Goal: Task Accomplishment & Management: Manage account settings

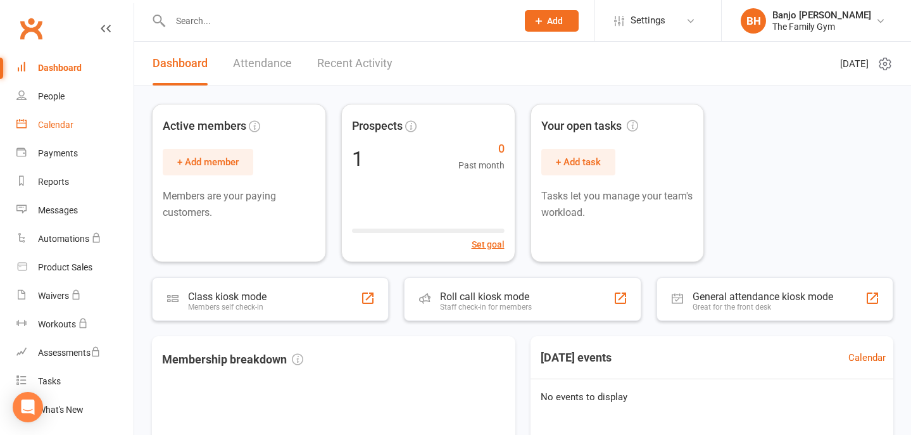
click at [44, 123] on div "Calendar" at bounding box center [55, 125] width 35 height 10
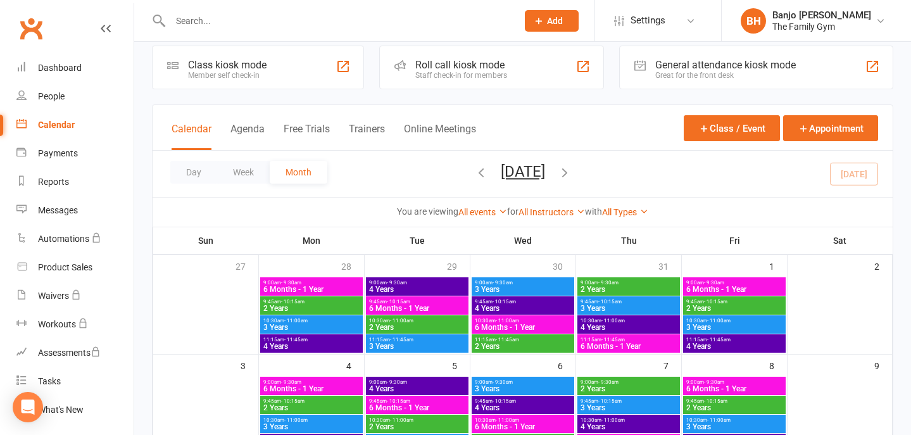
scroll to position [15, 0]
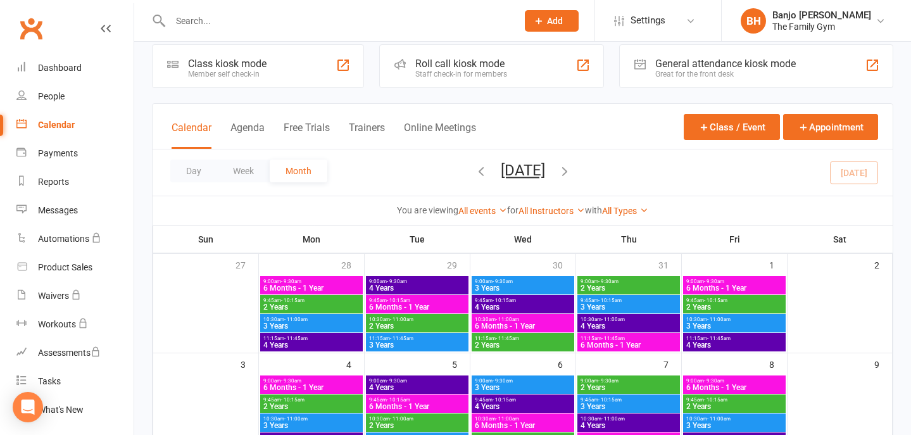
click at [73, 125] on div "Calendar" at bounding box center [56, 125] width 37 height 10
click at [835, 23] on div "The Family Gym" at bounding box center [821, 26] width 99 height 11
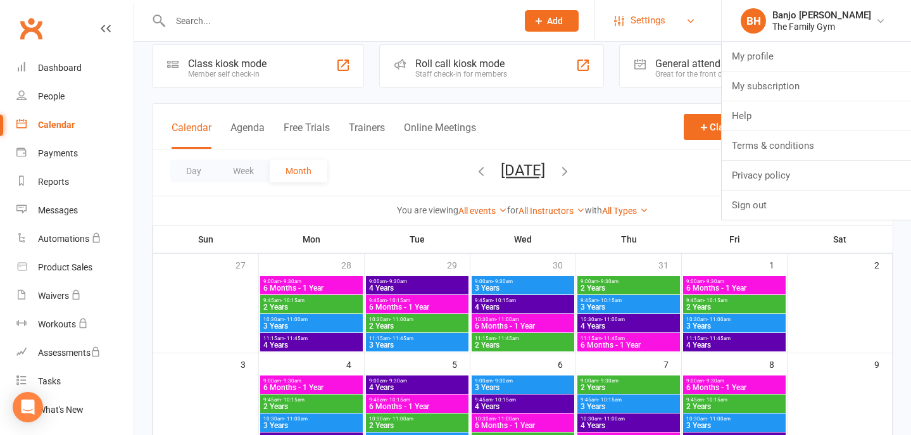
click at [656, 22] on span "Settings" at bounding box center [647, 20] width 35 height 28
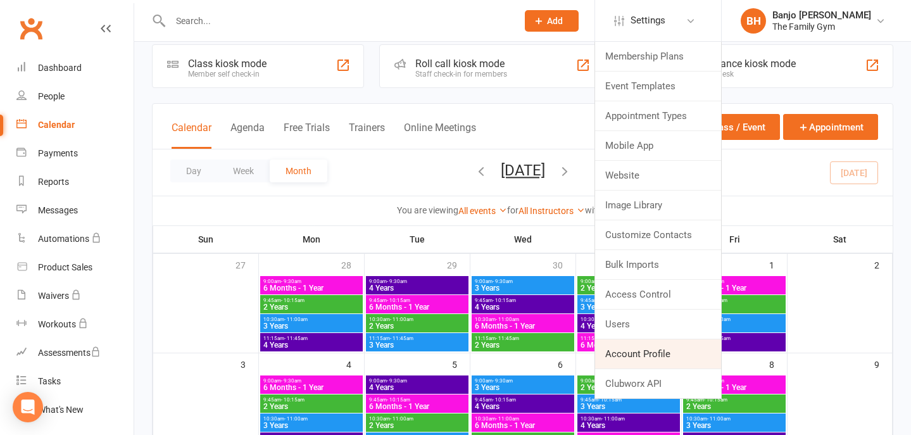
click at [646, 350] on link "Account Profile" at bounding box center [658, 353] width 126 height 29
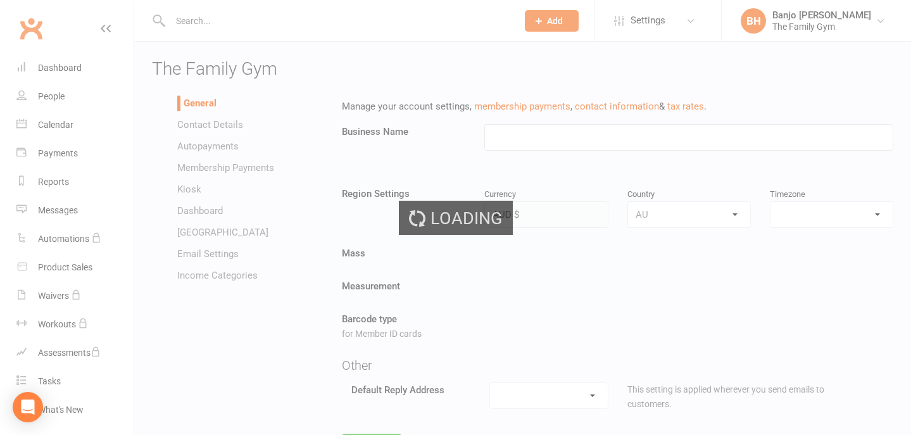
type input "The Family Gym"
select select "[GEOGRAPHIC_DATA]/[GEOGRAPHIC_DATA]"
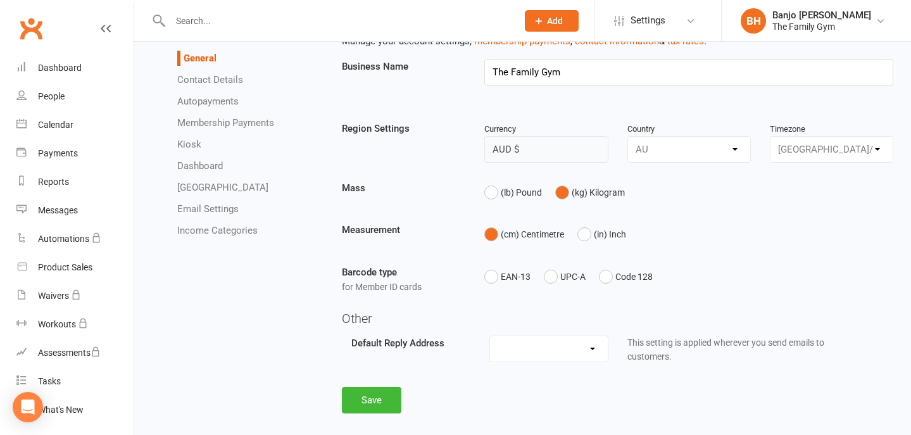
scroll to position [60, 0]
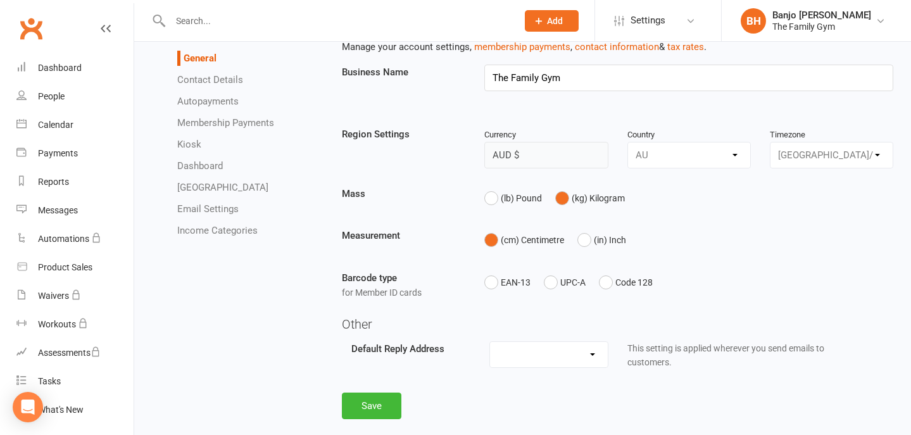
select select "[EMAIL_ADDRESS][DOMAIN_NAME]"
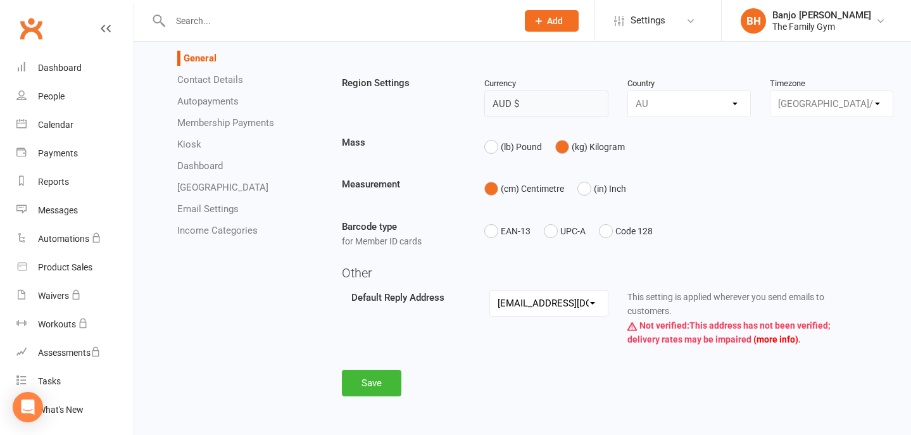
scroll to position [115, 0]
click at [370, 375] on button "Save" at bounding box center [372, 383] width 60 height 27
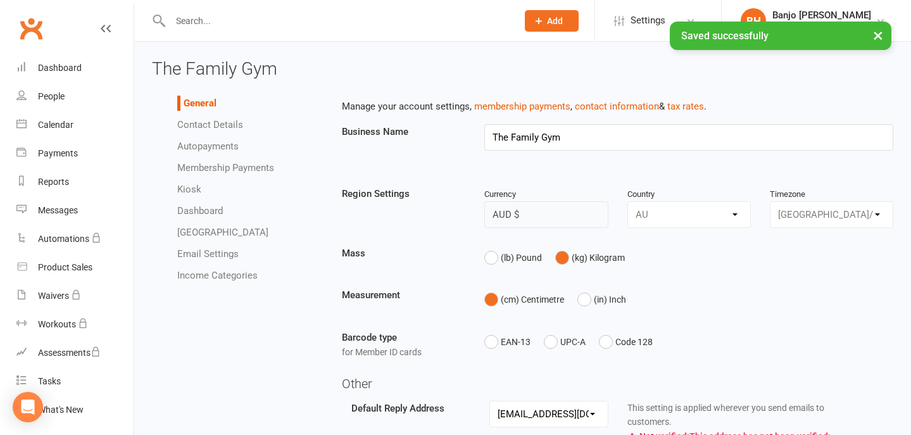
scroll to position [0, 0]
click at [218, 124] on link "Contact Details" at bounding box center [210, 124] width 66 height 11
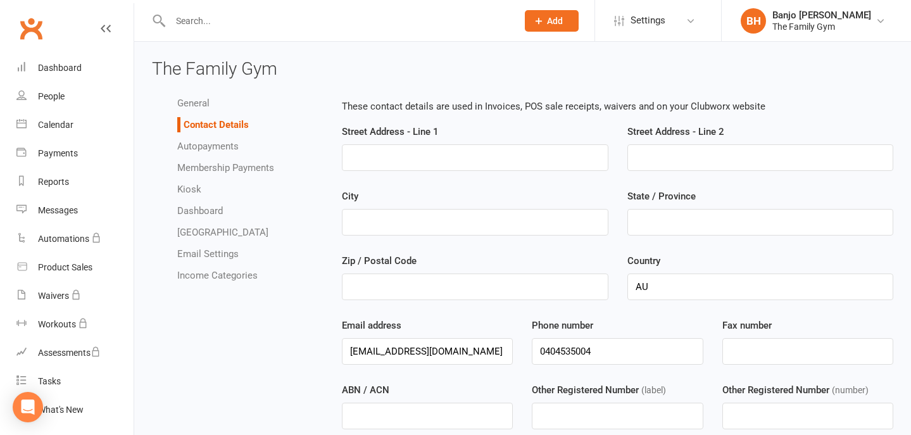
click at [204, 211] on link "Dashboard" at bounding box center [200, 210] width 46 height 11
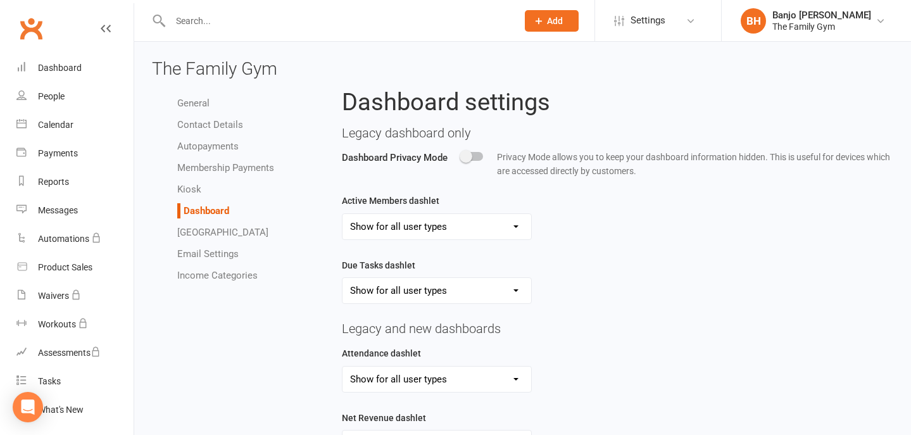
click at [208, 166] on link "Membership Payments" at bounding box center [225, 167] width 97 height 11
select select "expire_class_packs_on_booking_creation"
select select "allow_make_up_classes_for_expired_memberships_up_to_90d"
select select "autofail_policy_process_manually"
select select "reactivate_if_cancelled_yesterday_or_earlier"
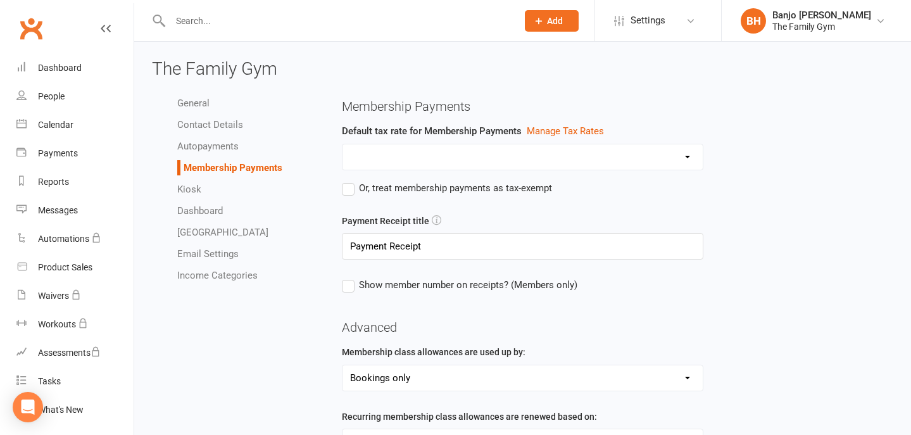
click at [199, 235] on link "[GEOGRAPHIC_DATA]" at bounding box center [222, 232] width 91 height 11
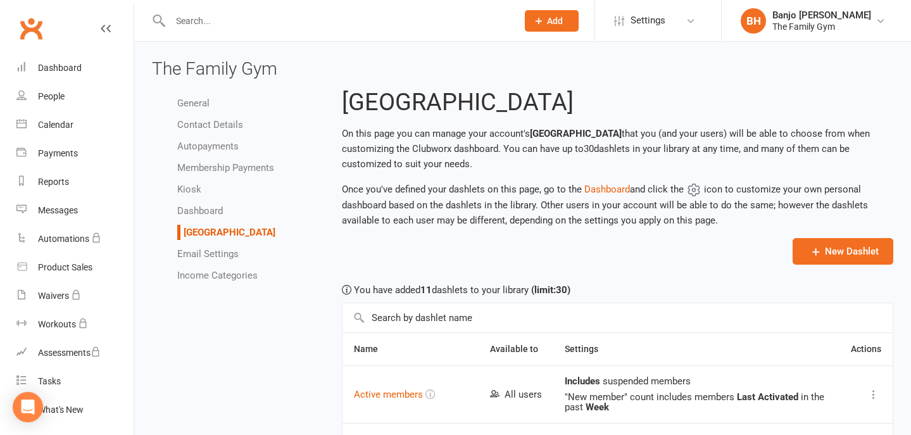
click at [201, 251] on link "Email Settings" at bounding box center [207, 253] width 61 height 11
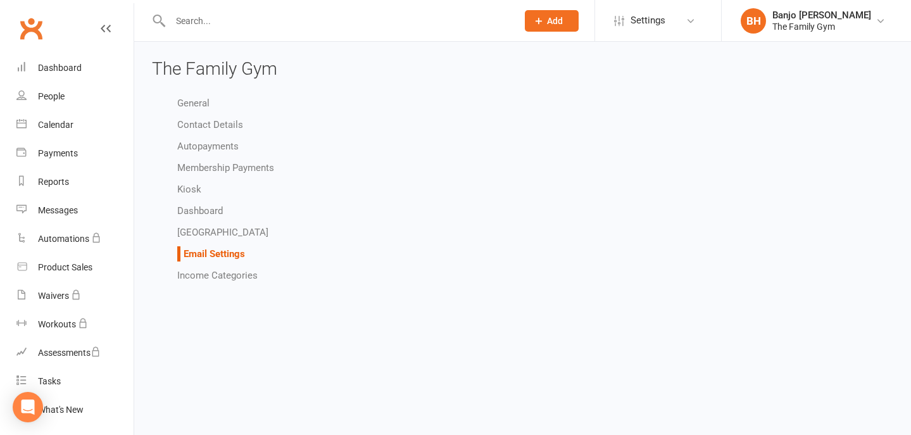
select select "do_not_send"
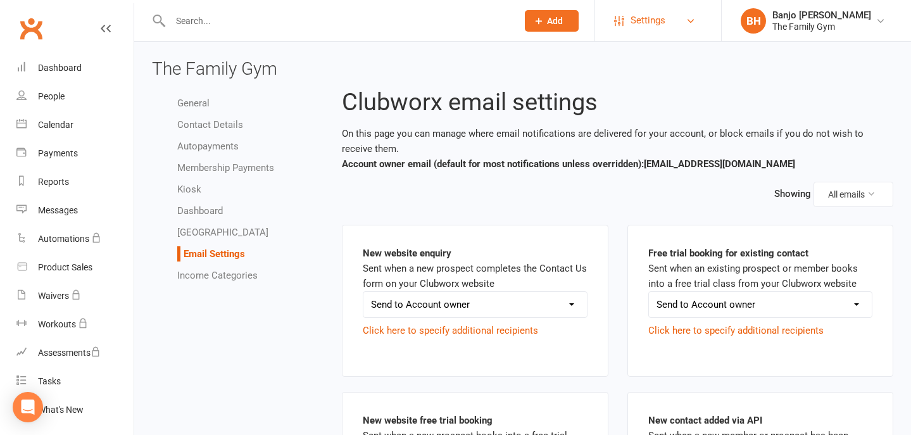
click at [670, 25] on link "Settings" at bounding box center [658, 20] width 88 height 28
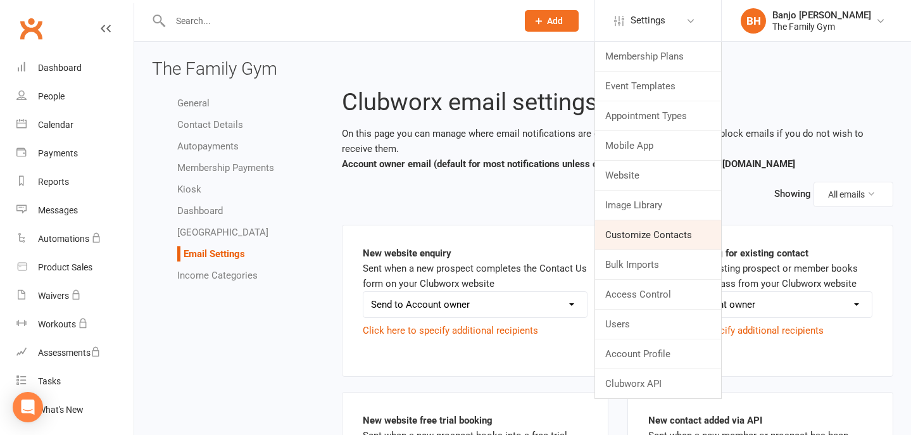
click at [653, 238] on link "Customize Contacts" at bounding box center [658, 234] width 126 height 29
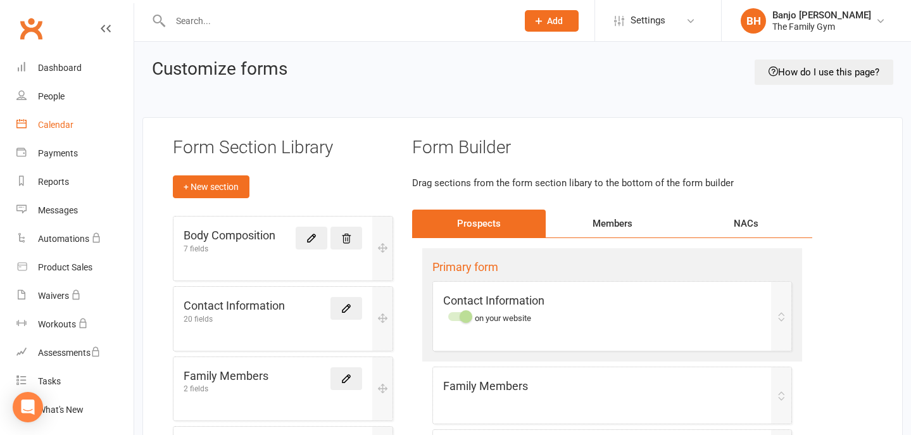
click at [52, 118] on link "Calendar" at bounding box center [74, 125] width 117 height 28
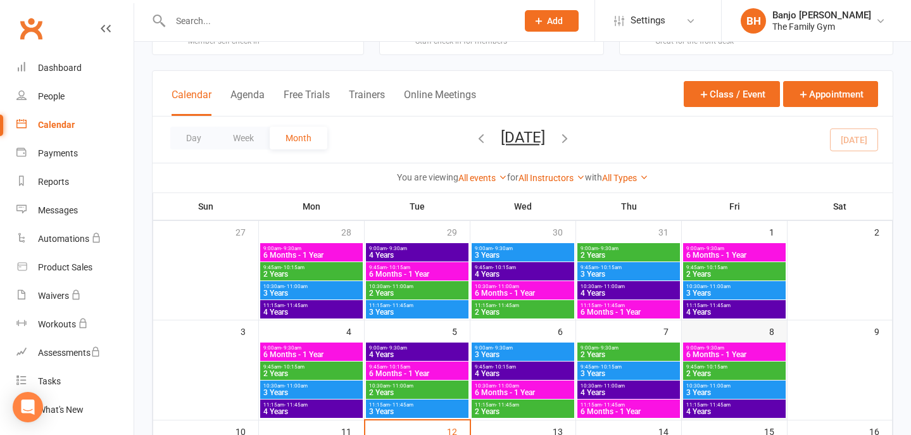
scroll to position [31, 0]
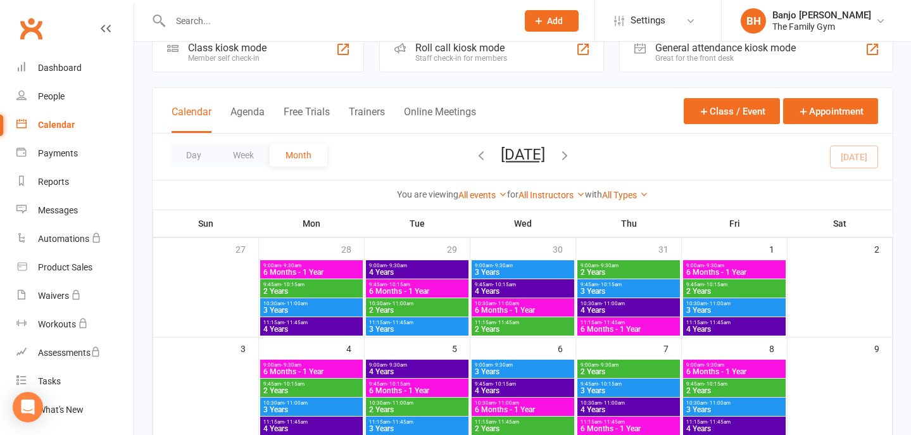
click at [303, 269] on span "6 Months - 1 Year" at bounding box center [311, 272] width 97 height 8
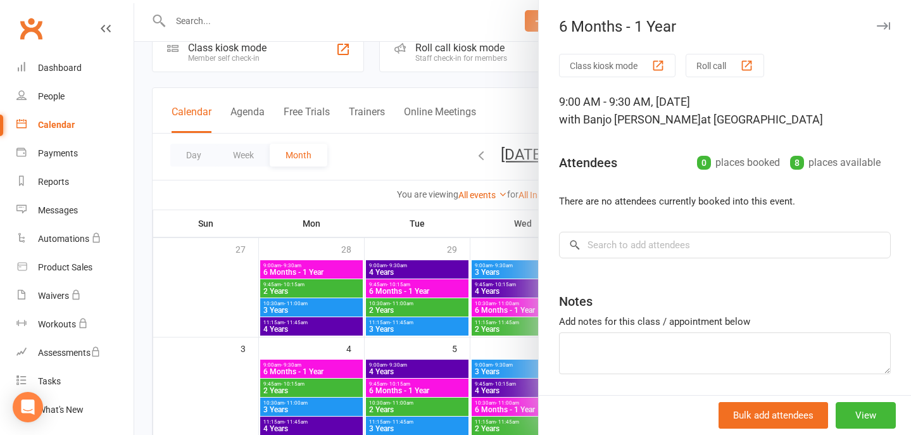
scroll to position [0, 0]
click at [863, 413] on button "View" at bounding box center [866, 415] width 60 height 27
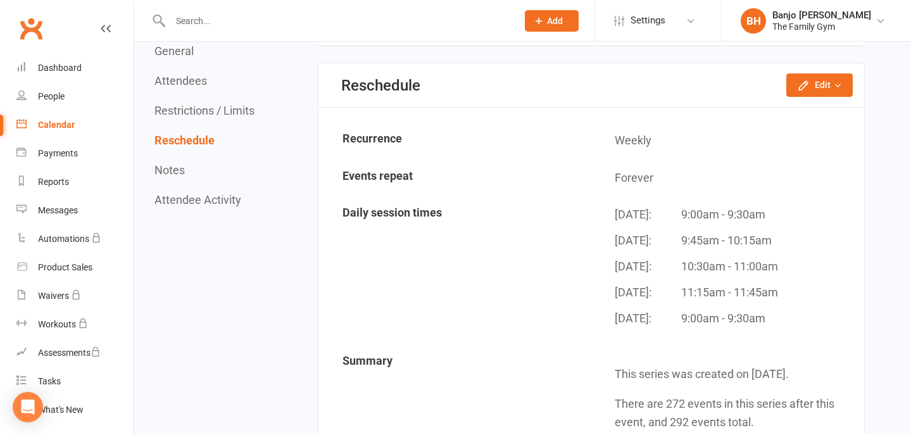
scroll to position [1015, 0]
click at [810, 81] on icon "button" at bounding box center [803, 86] width 13 height 13
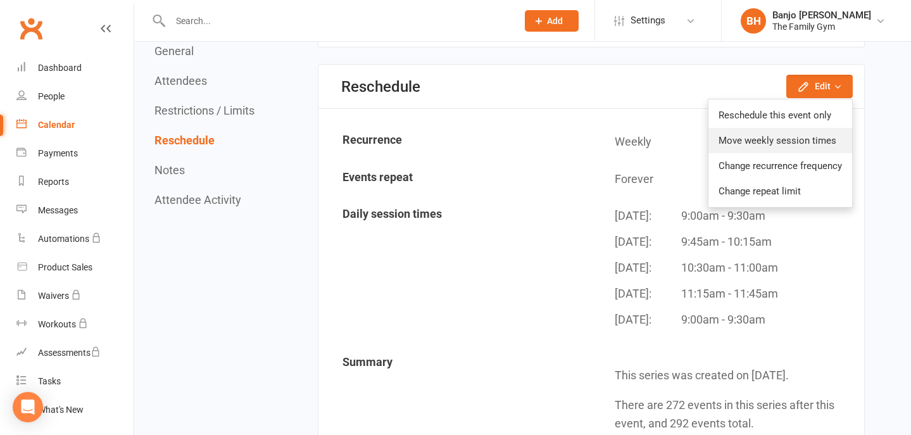
click at [761, 135] on link "Move weekly session times" at bounding box center [780, 140] width 144 height 25
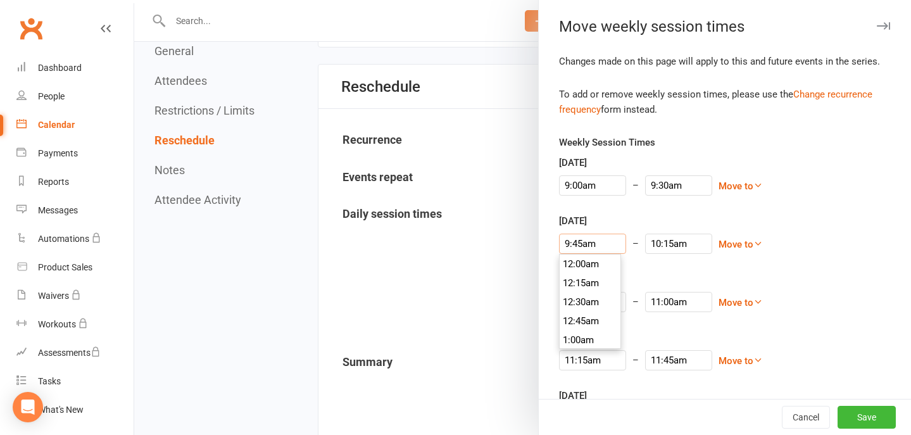
click at [600, 244] on input "9:45am" at bounding box center [592, 244] width 67 height 20
type input "9:30am"
type input "10:00am"
click at [586, 266] on li "9:30am" at bounding box center [590, 263] width 61 height 19
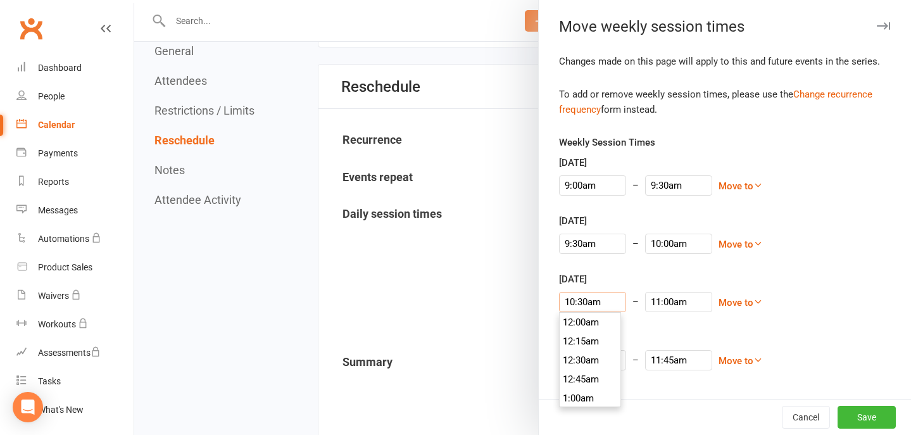
click at [598, 302] on input "10:30am" at bounding box center [592, 302] width 67 height 20
type input "10:00am"
type input "10:30am"
click at [584, 323] on li "10:00am" at bounding box center [590, 320] width 61 height 19
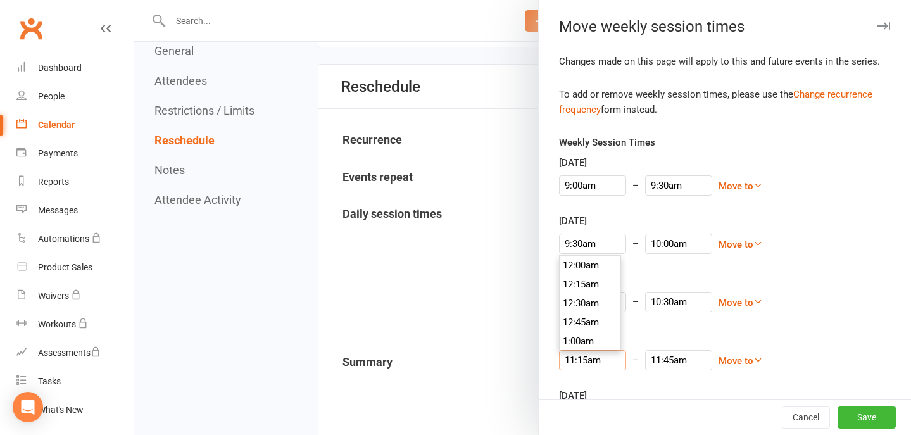
click at [579, 359] on input "11:15am" at bounding box center [592, 360] width 67 height 20
type input "10:30am"
type input "11:00am"
click at [580, 287] on li "10:30am" at bounding box center [590, 288] width 61 height 19
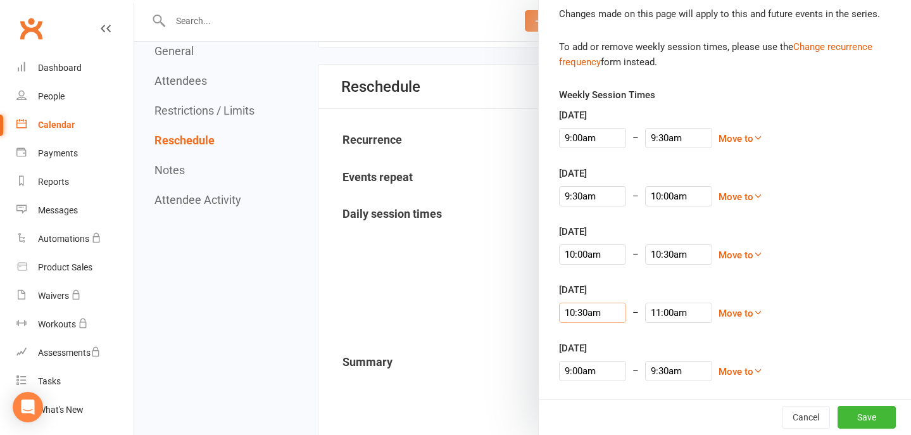
scroll to position [47, 0]
click at [586, 373] on input "9:00am" at bounding box center [592, 371] width 67 height 20
type input "11:00am"
type input "11:30am"
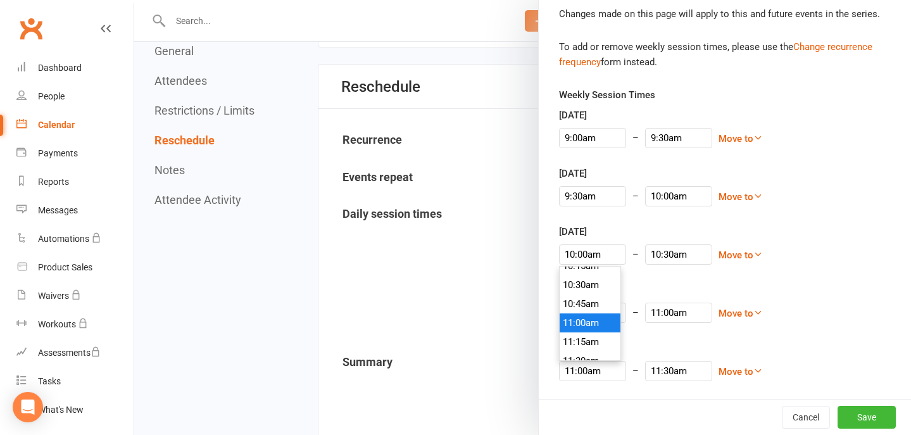
click at [591, 322] on li "11:00am" at bounding box center [590, 322] width 61 height 19
click at [753, 139] on icon at bounding box center [757, 137] width 9 height 9
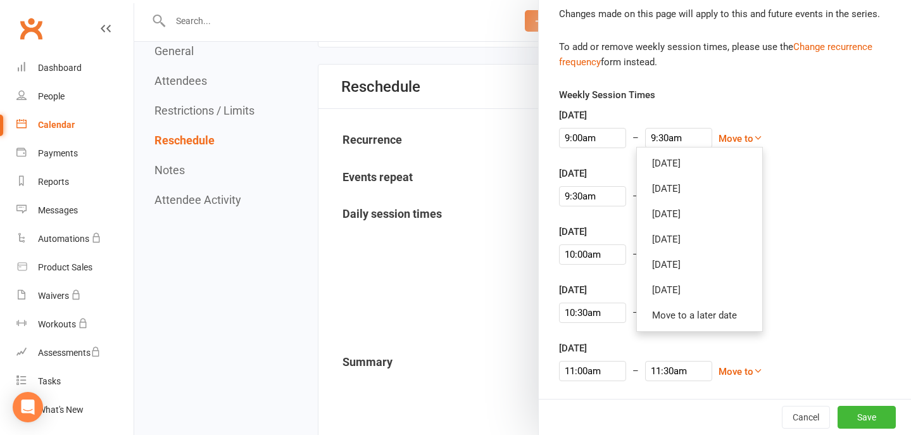
click at [800, 142] on div "9:00am – 9:30am Move to [DATE] [DATE] [DATE] [DATE] [DATE] [DATE] Move to a lat…" at bounding box center [725, 138] width 332 height 20
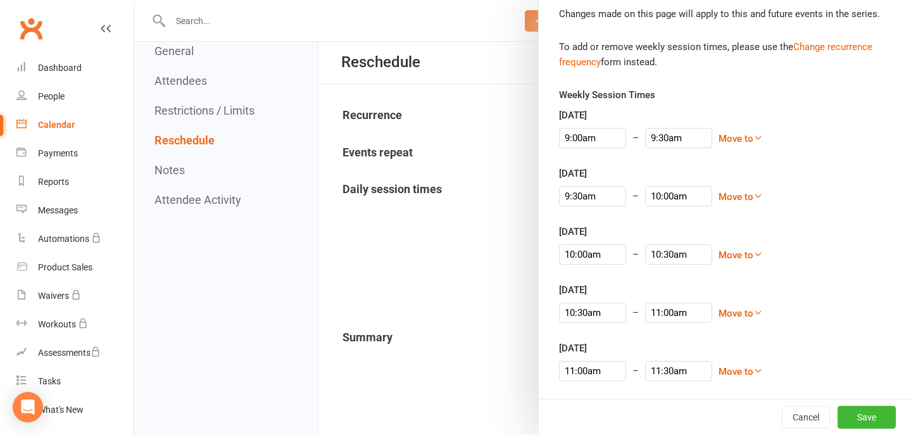
scroll to position [1050, 0]
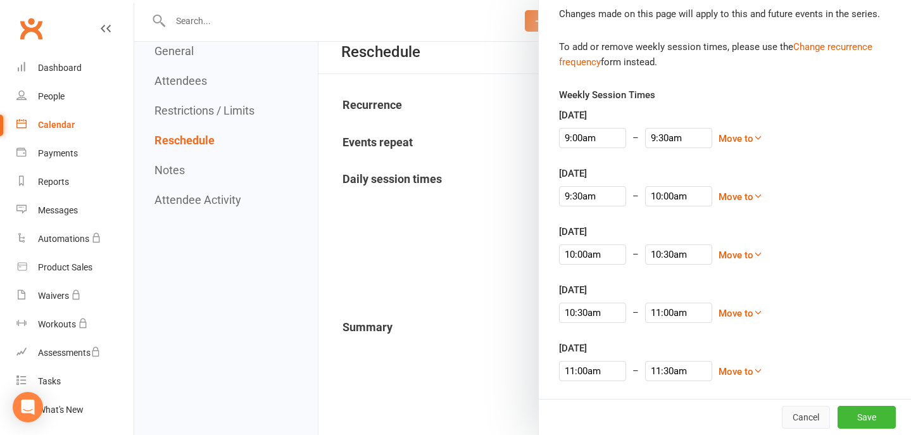
click at [796, 411] on button "Cancel" at bounding box center [806, 417] width 48 height 23
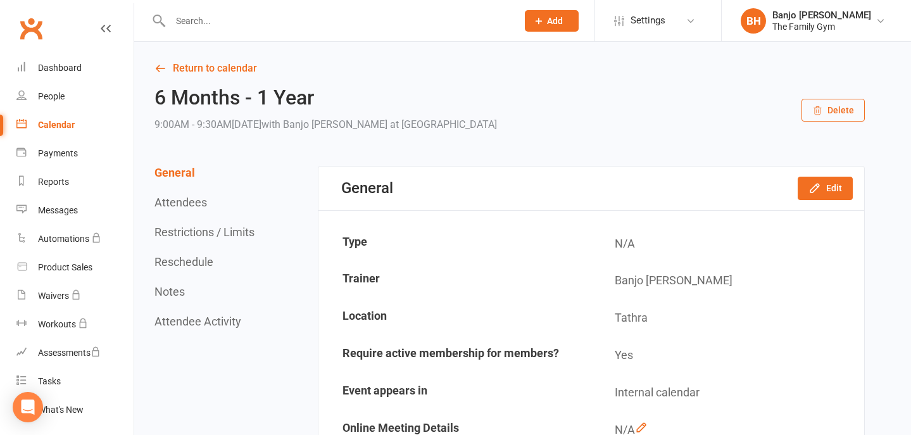
scroll to position [0, 0]
click at [58, 120] on div "Calendar" at bounding box center [56, 125] width 37 height 10
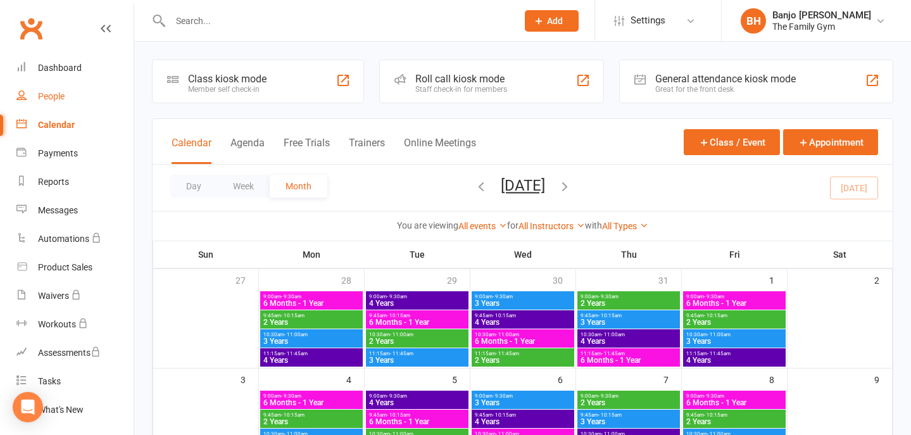
click at [53, 92] on div "People" at bounding box center [51, 96] width 27 height 10
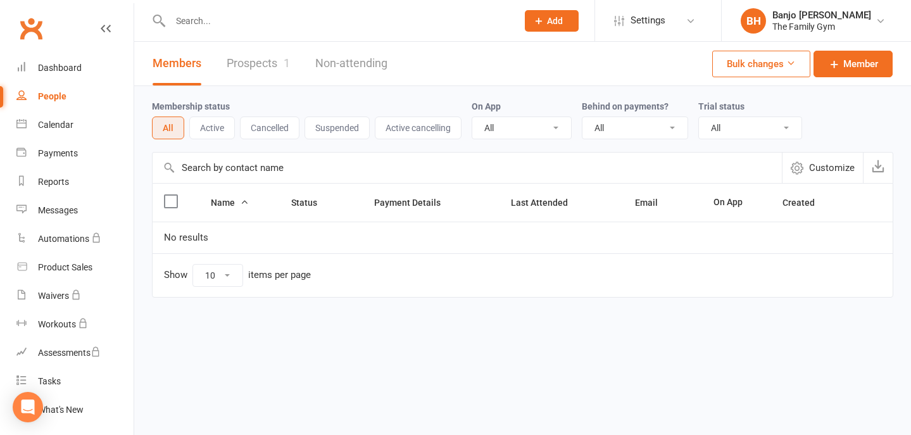
click at [246, 69] on link "Prospects 1" at bounding box center [258, 64] width 63 height 44
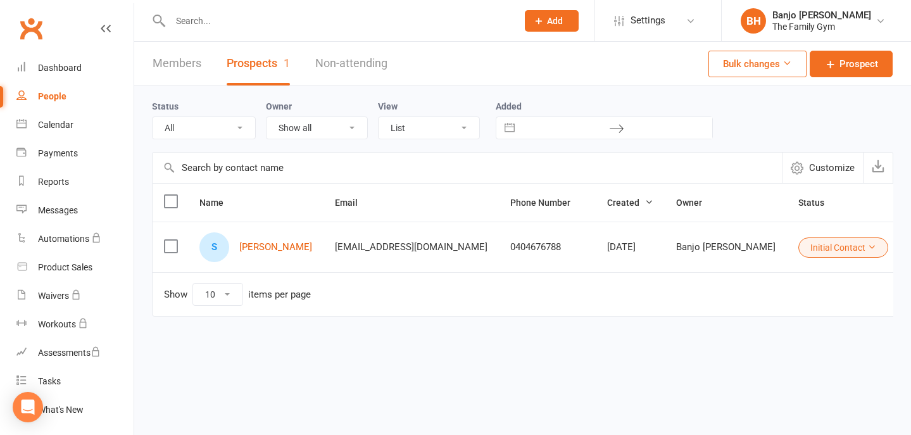
click at [178, 65] on link "Members" at bounding box center [177, 64] width 49 height 44
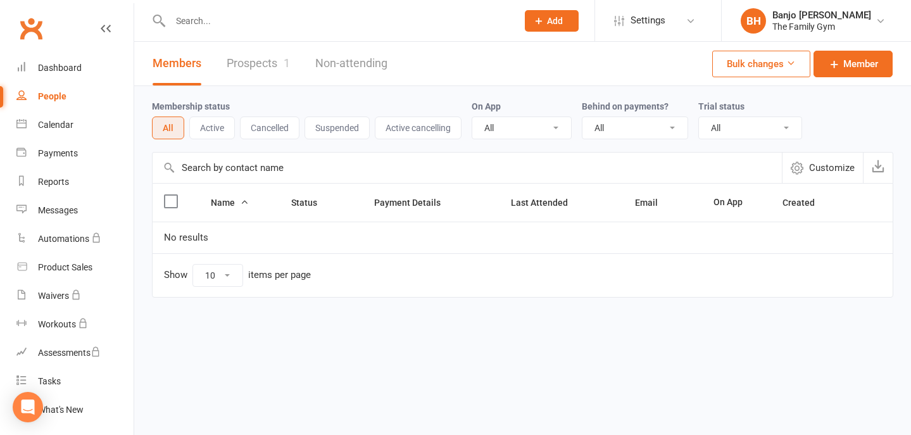
click at [795, 58] on button "Bulk changes" at bounding box center [761, 64] width 98 height 27
click at [851, 63] on span "Member" at bounding box center [860, 63] width 35 height 15
